Goal: Navigation & Orientation: Locate item on page

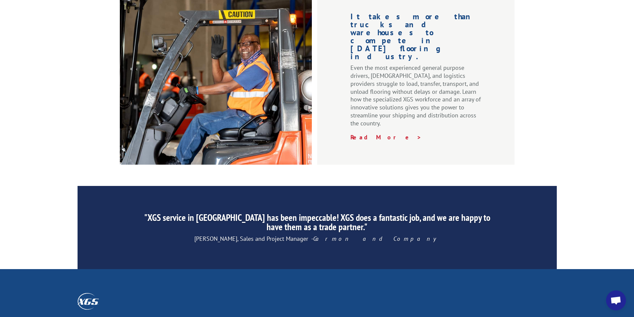
scroll to position [1000, 0]
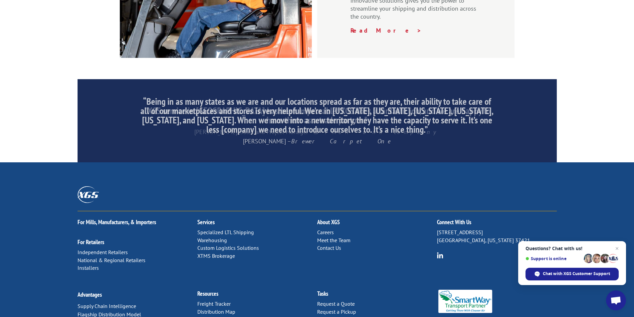
click at [222, 308] on link "Distribution Map" at bounding box center [216, 311] width 38 height 7
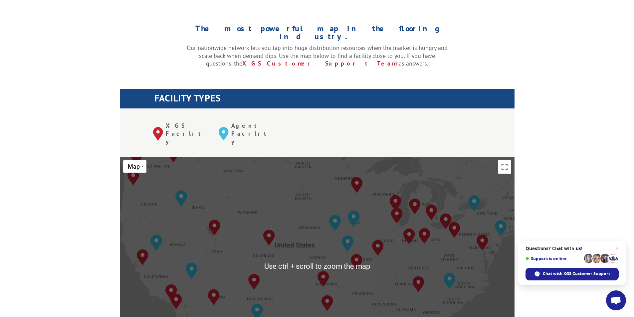
scroll to position [233, 0]
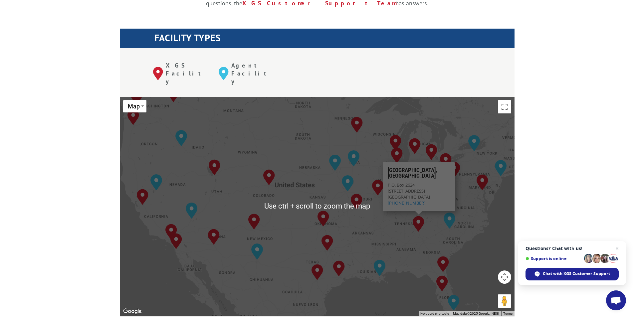
click at [506, 271] on button "Map camera controls" at bounding box center [504, 277] width 13 height 13
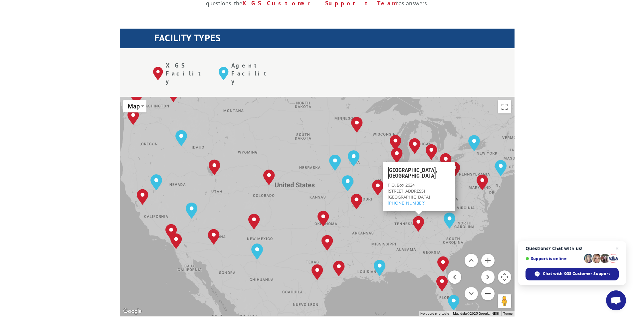
click at [486, 287] on button "Zoom out" at bounding box center [487, 293] width 13 height 13
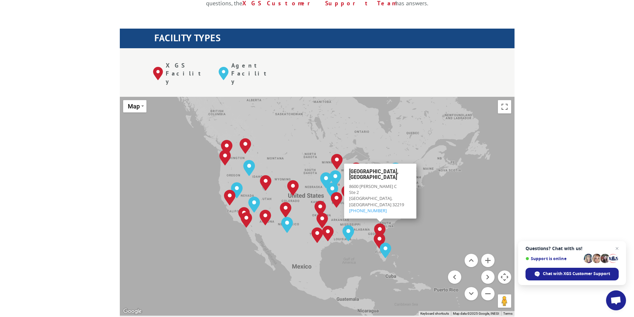
click at [496, 190] on div "Albuquerque, NM Baltimore, MD Boise, ID Charlotte, NC Chicago, IL Chino, CA Cle…" at bounding box center [317, 206] width 395 height 219
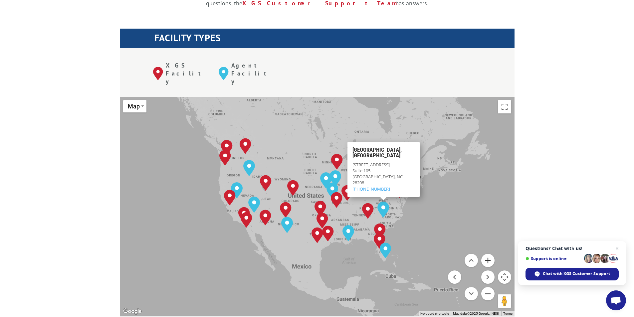
click at [493, 254] on button "Zoom in" at bounding box center [487, 260] width 13 height 13
click at [492, 254] on button "Zoom in" at bounding box center [487, 260] width 13 height 13
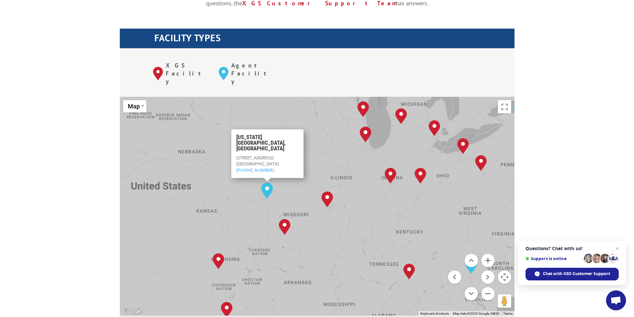
drag, startPoint x: 366, startPoint y: 146, endPoint x: 252, endPoint y: 171, distance: 116.7
click at [246, 170] on div "Albuquerque, NM Baltimore, MD Boise, ID Charlotte, NC Chicago, IL Chino, CA Cle…" at bounding box center [317, 206] width 395 height 219
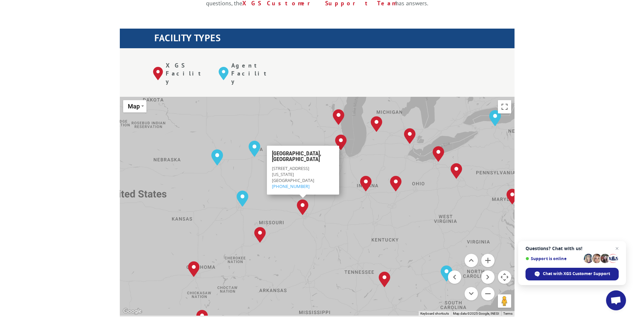
drag, startPoint x: 386, startPoint y: 180, endPoint x: 342, endPoint y: 190, distance: 44.8
click at [342, 190] on div "Albuquerque, NM Baltimore, MD Boise, ID Charlotte, NC Chicago, IL Chino, CA Cle…" at bounding box center [317, 206] width 395 height 219
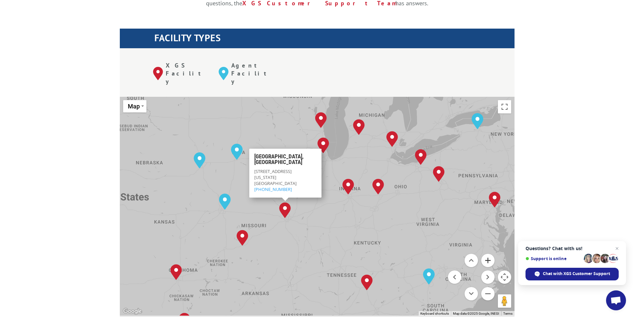
click at [489, 254] on button "Zoom in" at bounding box center [487, 260] width 13 height 13
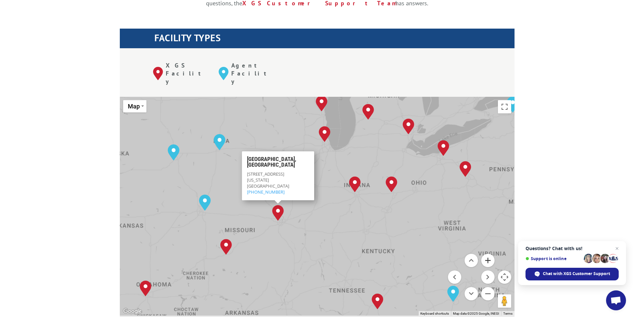
click at [489, 254] on button "Zoom in" at bounding box center [487, 260] width 13 height 13
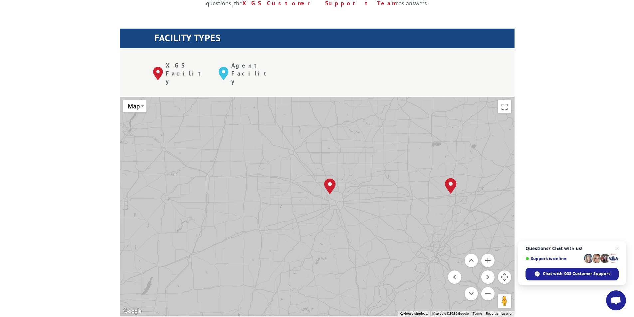
drag, startPoint x: 380, startPoint y: 150, endPoint x: 266, endPoint y: 186, distance: 119.7
click at [266, 186] on div "Albuquerque, NM Baltimore, MD Boise, ID Charlotte, NC Chicago, IL Chino, CA Cle…" at bounding box center [317, 206] width 395 height 219
click at [334, 190] on div "Albuquerque, NM Baltimore, MD Boise, ID Charlotte, NC Chicago, IL Chino, CA Cle…" at bounding box center [317, 206] width 395 height 219
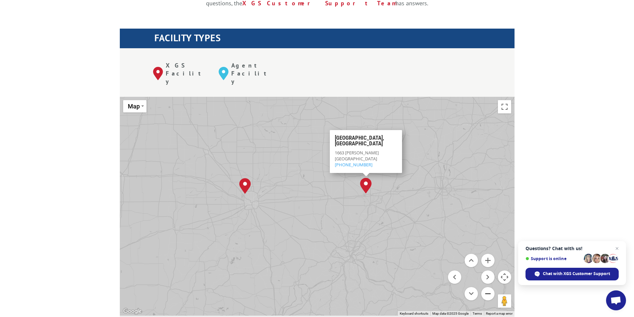
click at [486, 287] on button "Zoom out" at bounding box center [487, 293] width 13 height 13
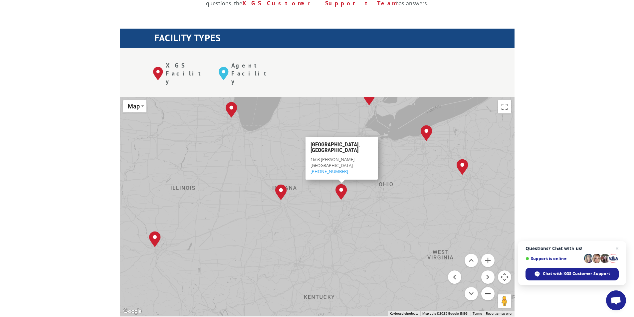
click at [486, 287] on button "Zoom out" at bounding box center [487, 293] width 13 height 13
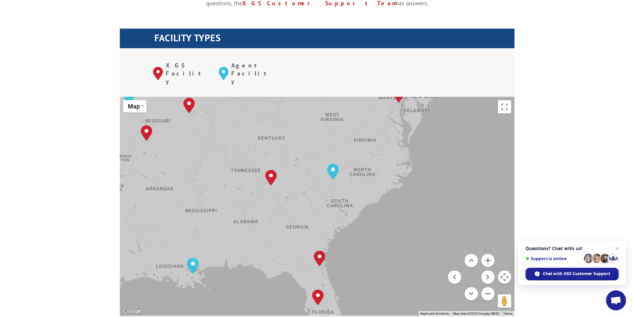
drag, startPoint x: 373, startPoint y: 228, endPoint x: 326, endPoint y: 107, distance: 129.0
click at [326, 107] on div "Albuquerque, NM Baltimore, MD Boise, ID Charlotte, NC Chicago, IL Chino, CA Cle…" at bounding box center [317, 206] width 395 height 219
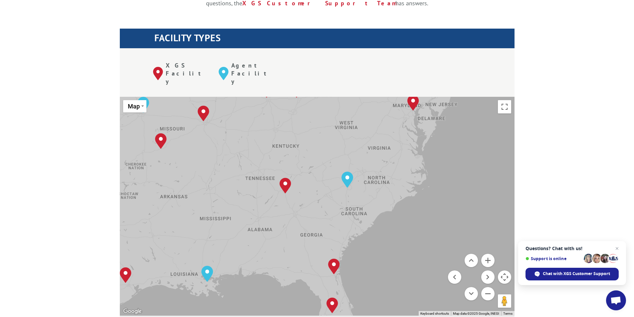
drag, startPoint x: 274, startPoint y: 156, endPoint x: 289, endPoint y: 165, distance: 17.5
click at [289, 165] on div "Albuquerque, NM Baltimore, MD Boise, ID Charlotte, NC Chicago, IL Chino, CA Cle…" at bounding box center [317, 206] width 395 height 219
click at [486, 254] on button "Zoom in" at bounding box center [487, 260] width 13 height 13
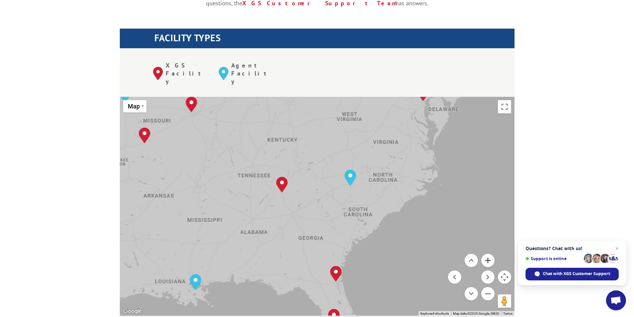
click at [486, 254] on button "Zoom in" at bounding box center [487, 260] width 13 height 13
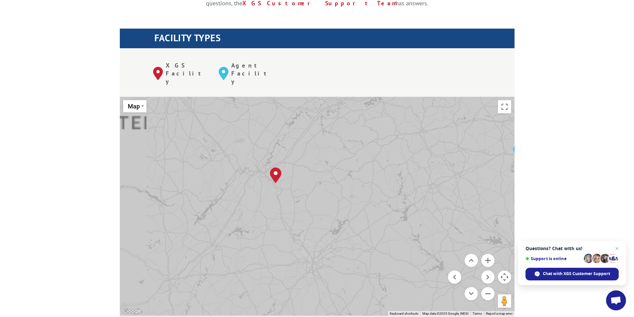
drag, startPoint x: 272, startPoint y: 147, endPoint x: 374, endPoint y: 179, distance: 107.3
click at [374, 179] on div "Albuquerque, NM Baltimore, MD Boise, ID Charlotte, NC Chicago, IL Chino, CA Cle…" at bounding box center [317, 206] width 395 height 219
click at [488, 254] on button "Zoom in" at bounding box center [487, 260] width 13 height 13
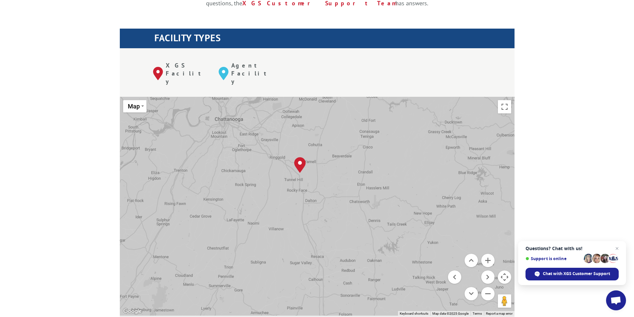
drag, startPoint x: 294, startPoint y: 163, endPoint x: 372, endPoint y: 200, distance: 86.3
click at [372, 200] on div "Albuquerque, NM Baltimore, MD Boise, ID Charlotte, NC Chicago, IL Chino, CA Cle…" at bounding box center [317, 206] width 395 height 219
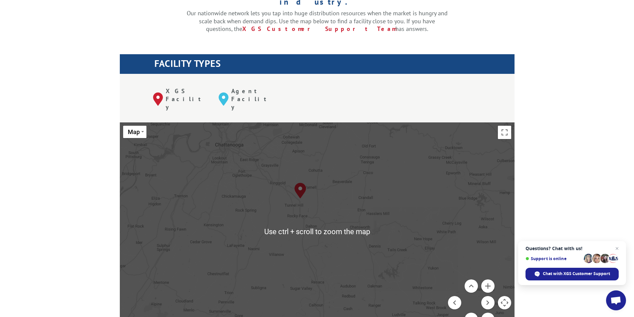
scroll to position [166, 0]
